Goal: Task Accomplishment & Management: Use online tool/utility

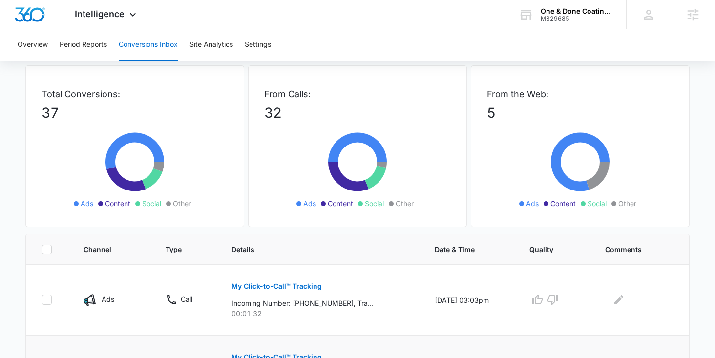
scroll to position [170, 0]
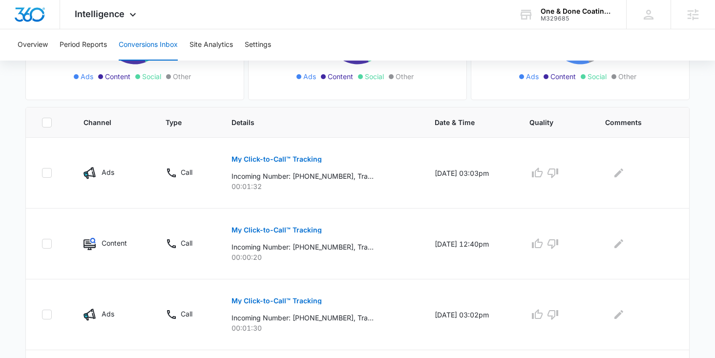
click at [426, 46] on div "Overview Period Reports Conversions Inbox Site Analytics Settings" at bounding box center [358, 44] width 692 height 31
click at [281, 161] on p "My Click-to-Call™ Tracking" at bounding box center [277, 159] width 90 height 7
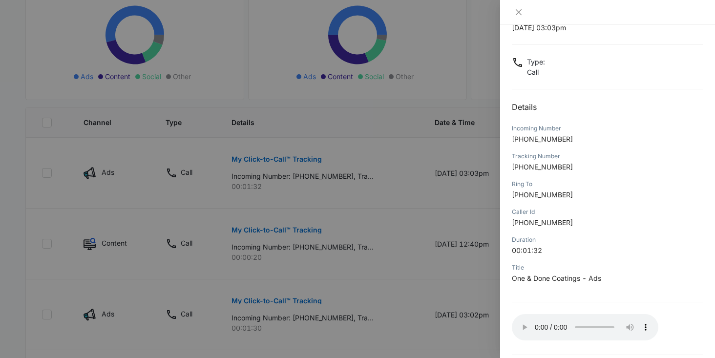
scroll to position [76, 0]
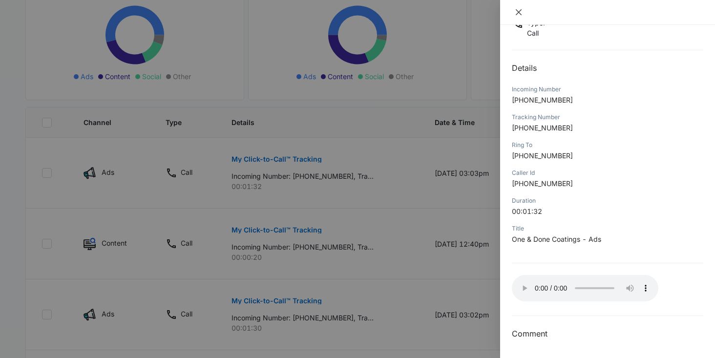
click at [517, 13] on icon "close" at bounding box center [519, 12] width 8 height 8
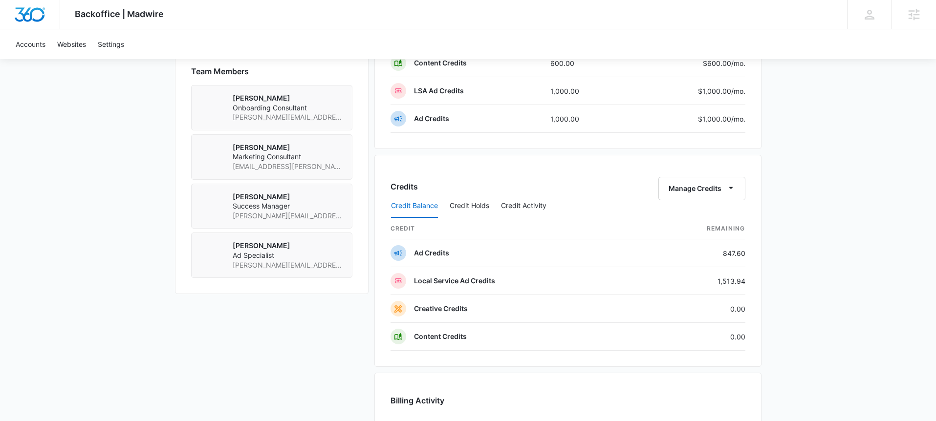
scroll to position [707, 0]
click at [726, 184] on icon "button" at bounding box center [731, 187] width 10 height 10
click at [709, 217] on div "Transfer Credits" at bounding box center [696, 219] width 51 height 7
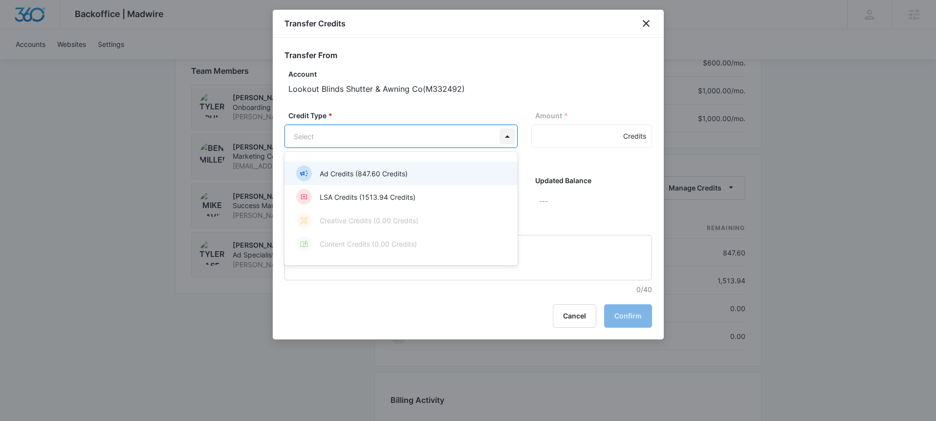
click at [505, 141] on body "Backoffice | Madwire Apps Settings MD [PERSON_NAME] [PERSON_NAME][EMAIL_ADDRESS…" at bounding box center [468, 42] width 936 height 1499
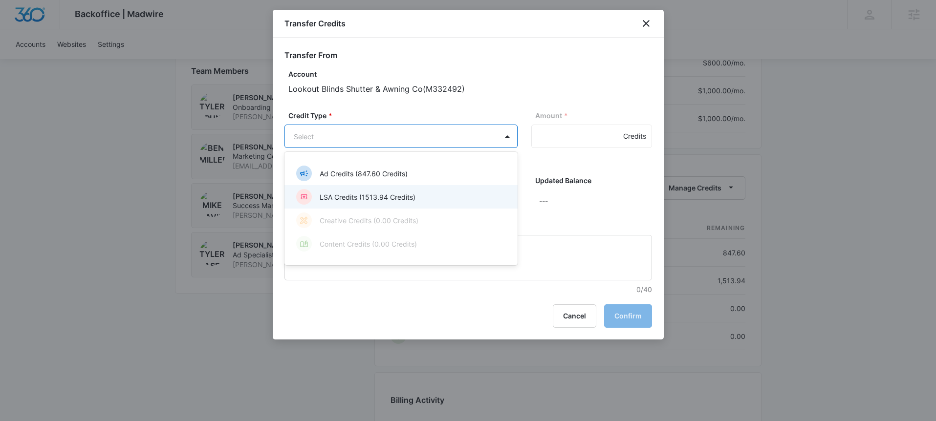
click at [443, 191] on div "LSA Credits (1513.94 Credits)" at bounding box center [400, 197] width 208 height 16
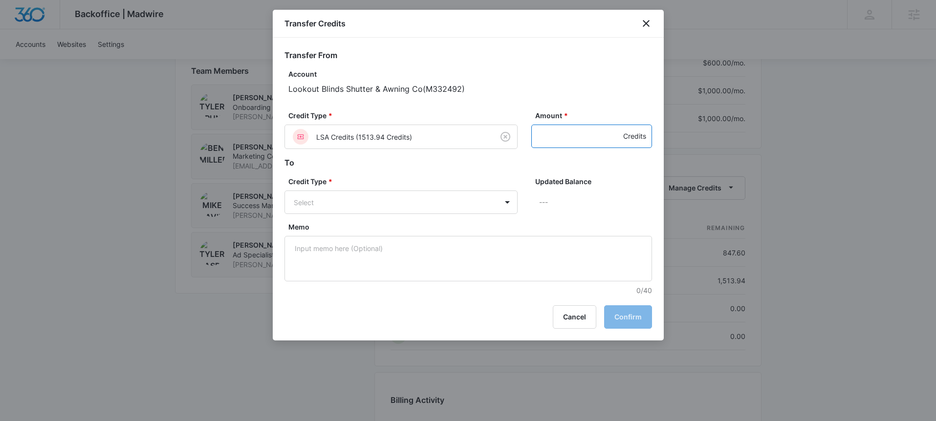
click at [545, 142] on input "Amount *" at bounding box center [591, 136] width 121 height 23
type input "513"
click at [386, 214] on body "Backoffice | Madwire Apps Settings MD [PERSON_NAME] [PERSON_NAME][EMAIL_ADDRESS…" at bounding box center [468, 42] width 936 height 1499
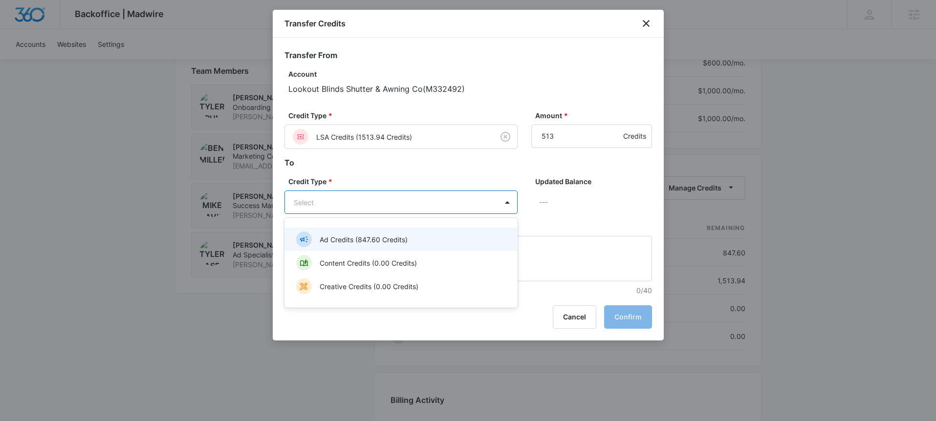
click at [387, 246] on div "Ad Credits (847.60 Credits)" at bounding box center [400, 240] width 208 height 16
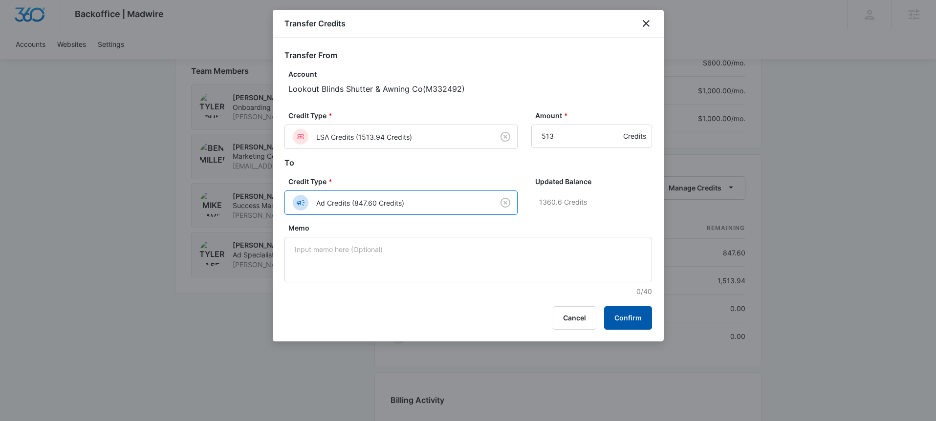
click at [621, 314] on button "Confirm" at bounding box center [628, 317] width 48 height 23
